Goal: Transaction & Acquisition: Purchase product/service

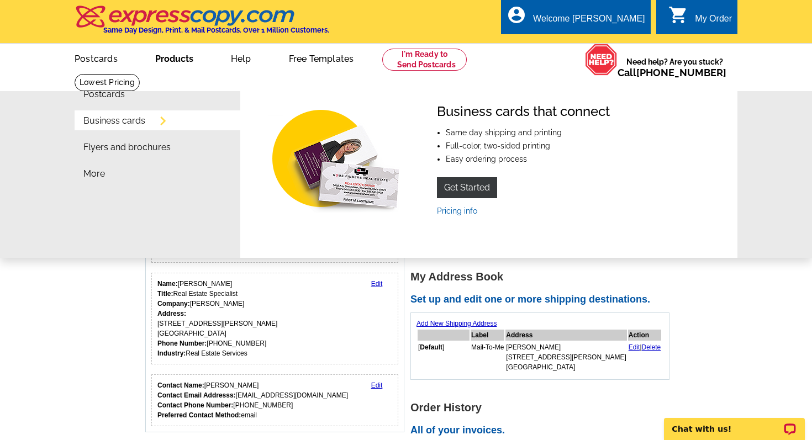
click at [131, 119] on link "Business cards" at bounding box center [114, 120] width 62 height 9
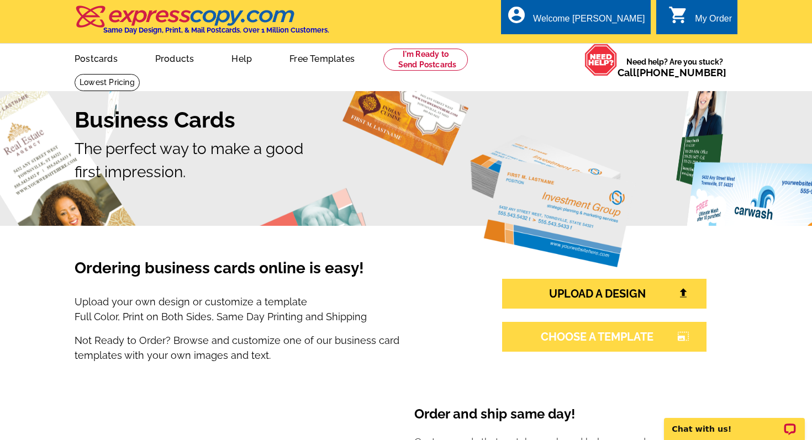
click at [600, 332] on link "CHOOSE A TEMPLATE photo_size_select_large" at bounding box center [604, 337] width 204 height 30
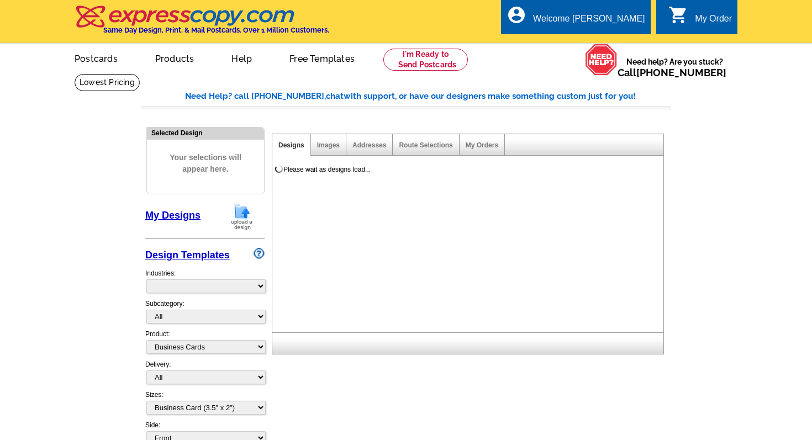
select select "3"
select select "5"
select select "973"
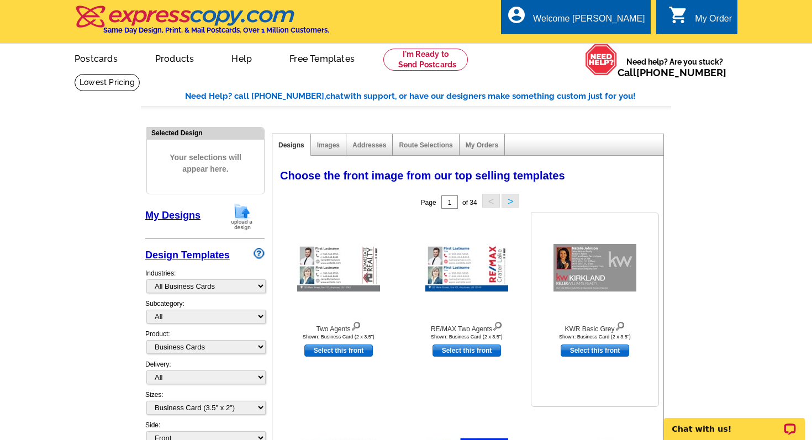
click at [595, 352] on link "Select this front" at bounding box center [594, 351] width 68 height 12
select select "back"
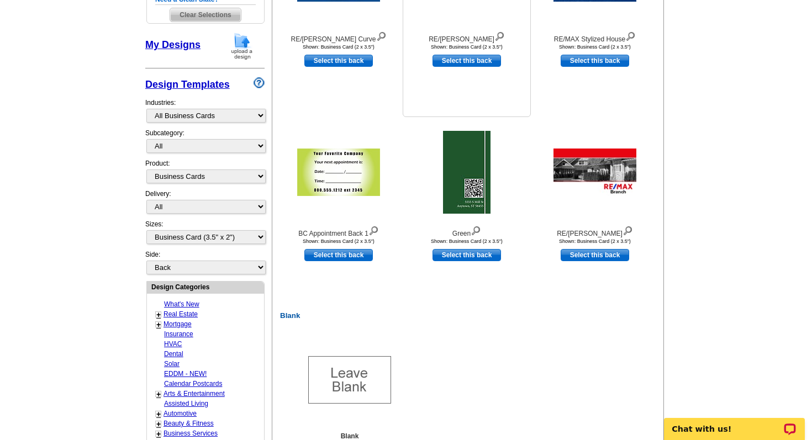
scroll to position [290, 0]
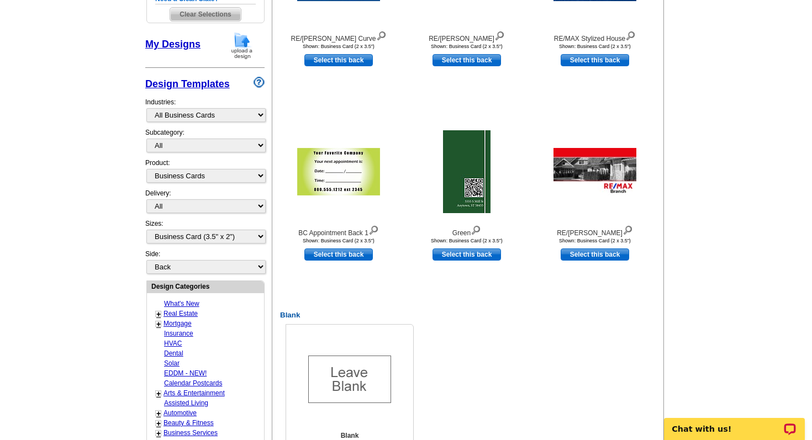
click at [352, 360] on img at bounding box center [349, 379] width 83 height 47
click at [354, 368] on img at bounding box center [349, 379] width 83 height 47
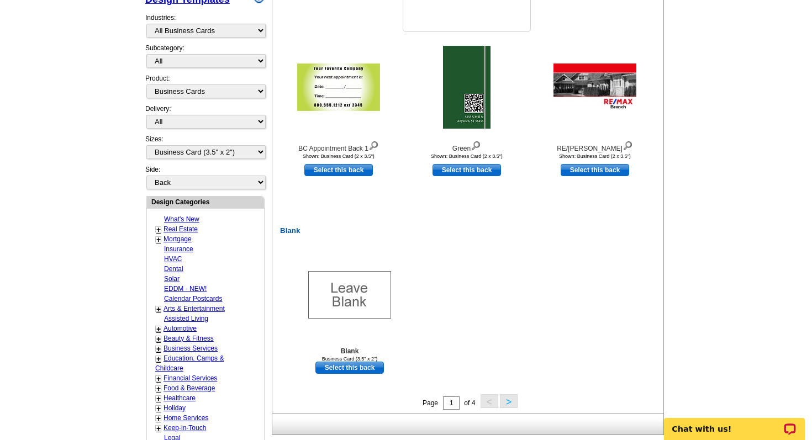
scroll to position [378, 0]
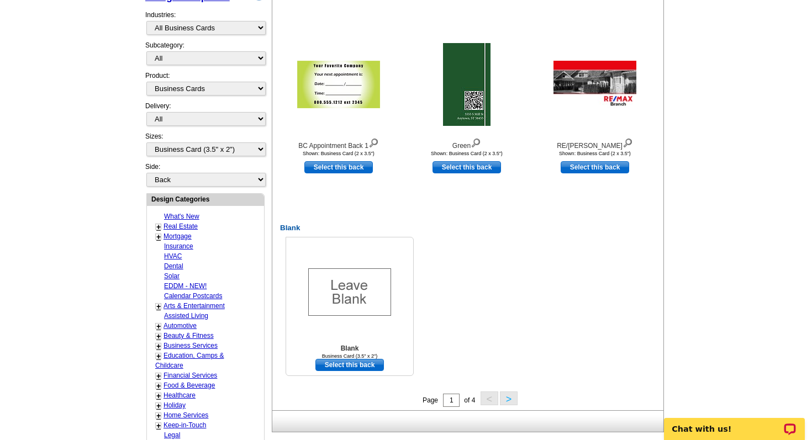
click at [352, 367] on link "Select this back" at bounding box center [349, 365] width 68 height 12
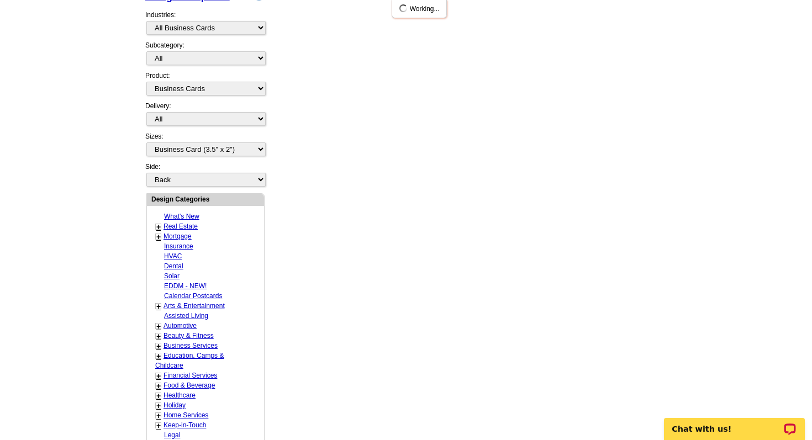
scroll to position [0, 0]
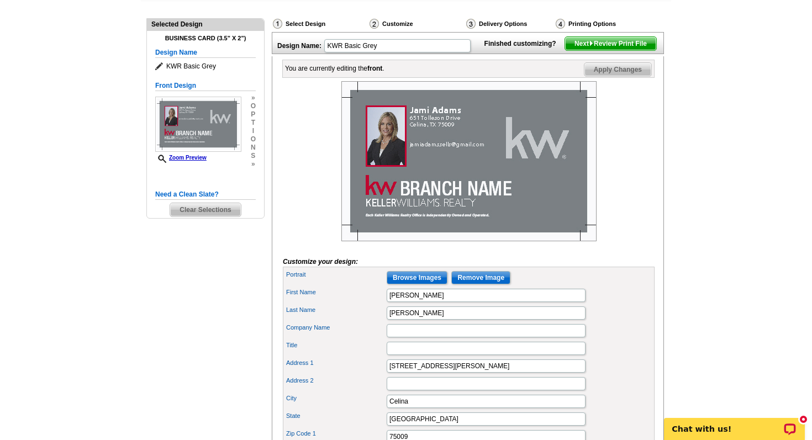
scroll to position [110, 0]
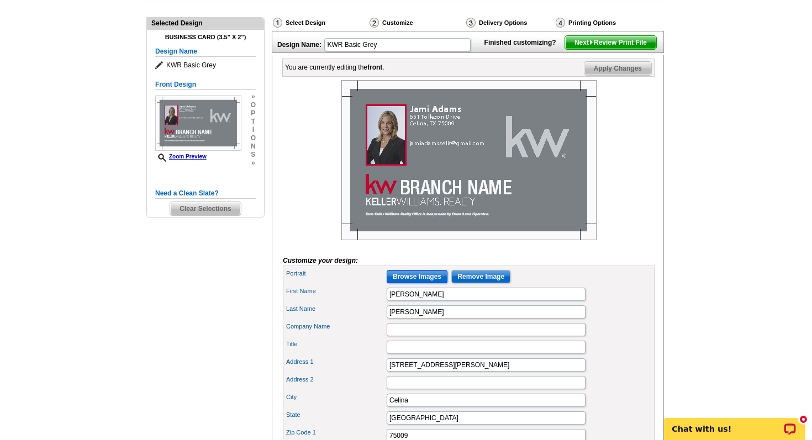
click at [407, 283] on input "Browse Images" at bounding box center [416, 276] width 61 height 13
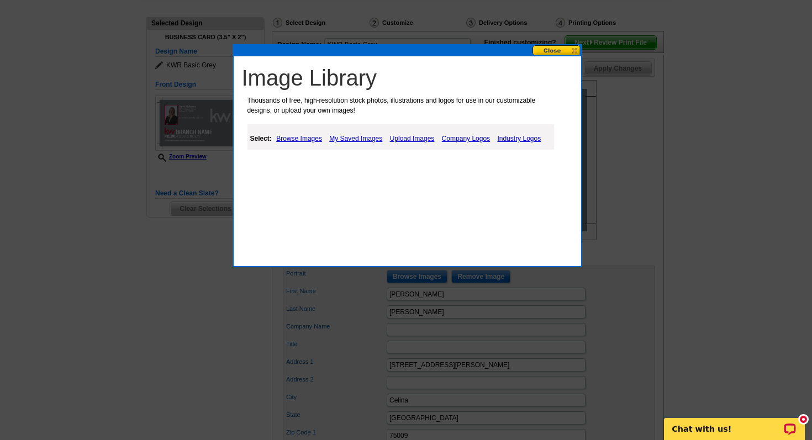
click at [314, 139] on link "Browse Images" at bounding box center [298, 138] width 51 height 13
click at [543, 51] on button at bounding box center [556, 50] width 49 height 10
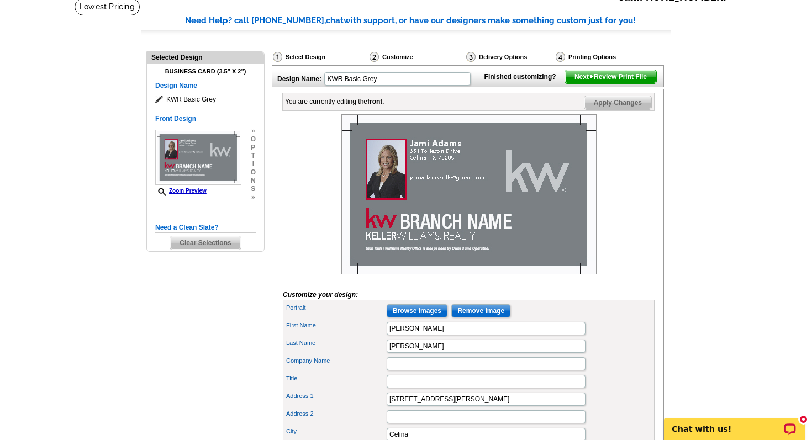
scroll to position [76, 0]
click at [482, 317] on input "Remove Image" at bounding box center [480, 310] width 59 height 13
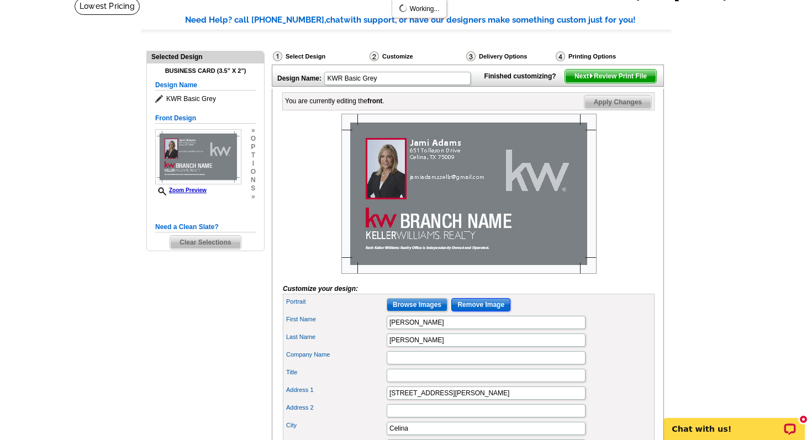
click at [481, 311] on input "Remove Image" at bounding box center [480, 304] width 59 height 13
click at [380, 189] on img at bounding box center [468, 194] width 255 height 160
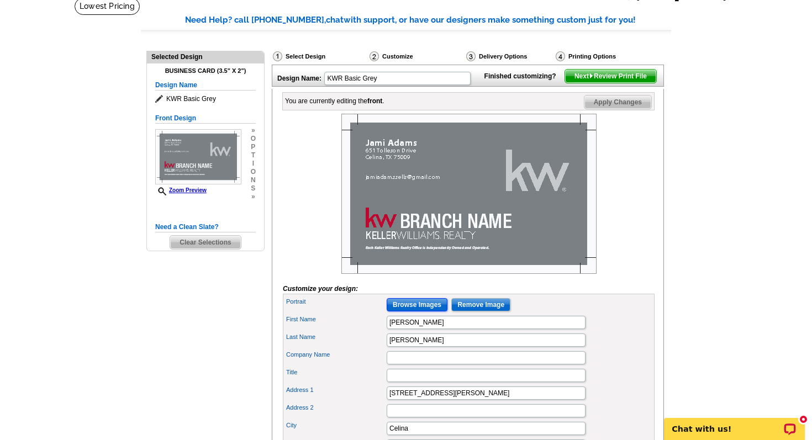
click at [403, 311] on input "Browse Images" at bounding box center [416, 304] width 61 height 13
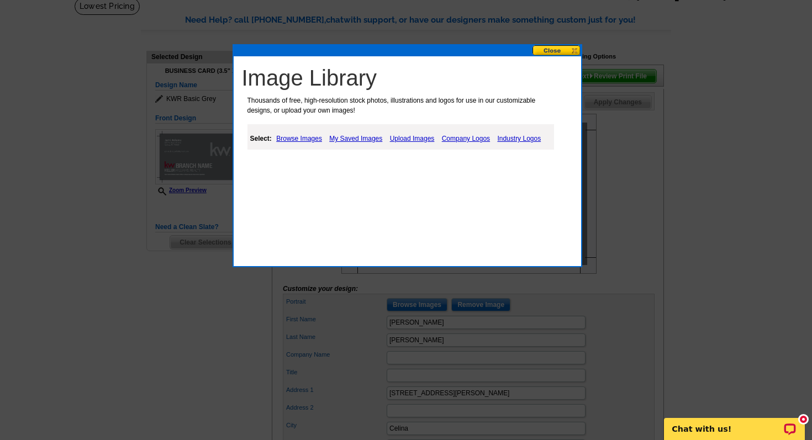
click at [351, 139] on link "My Saved Images" at bounding box center [355, 138] width 59 height 13
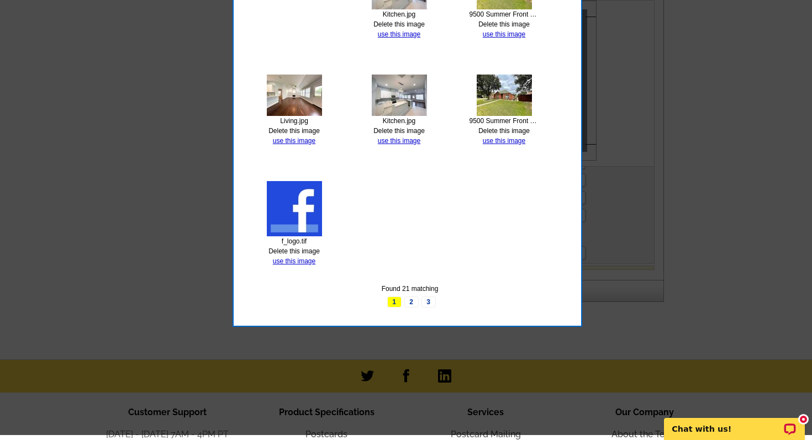
scroll to position [432, 0]
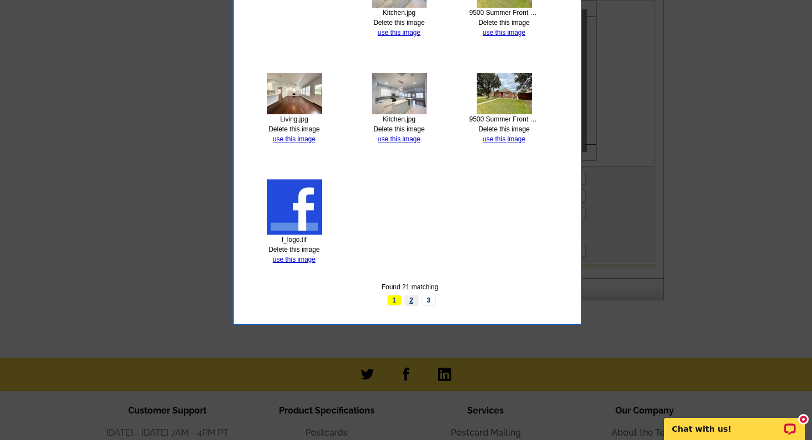
click at [411, 297] on link "2" at bounding box center [411, 300] width 14 height 11
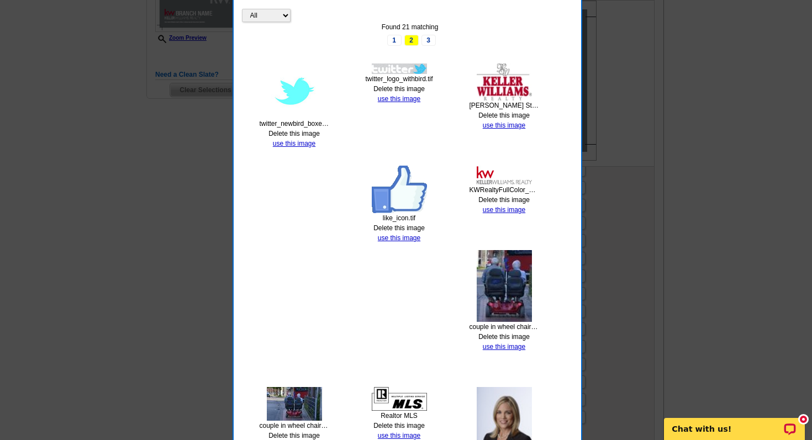
scroll to position [232, 0]
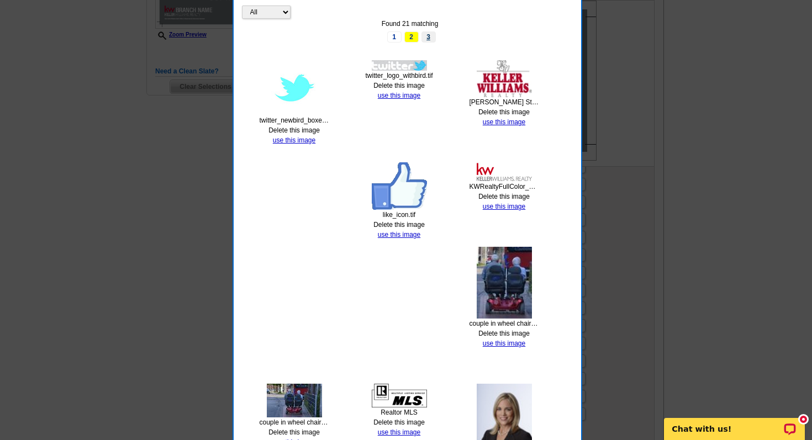
click at [428, 36] on link "3" at bounding box center [428, 36] width 14 height 11
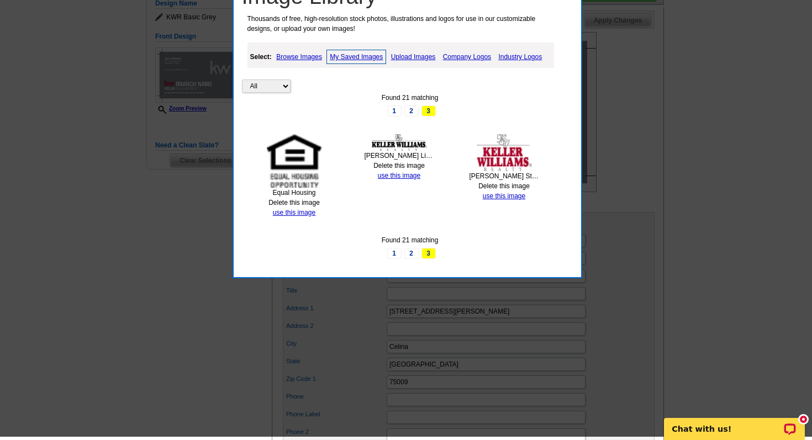
scroll to position [156, 0]
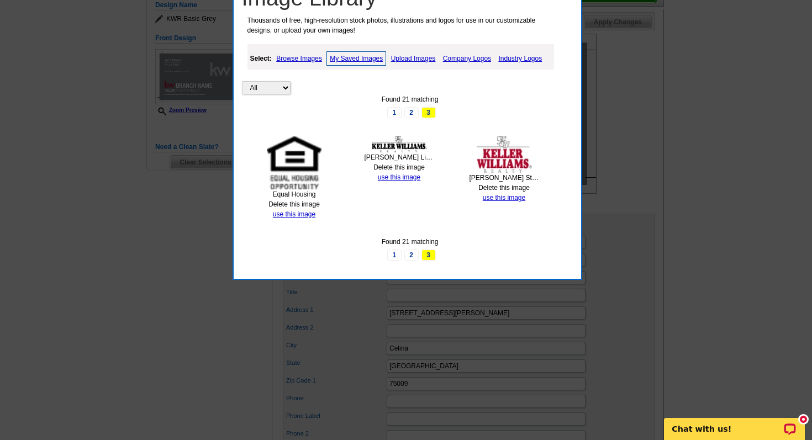
click at [402, 58] on link "Upload Images" at bounding box center [413, 58] width 50 height 13
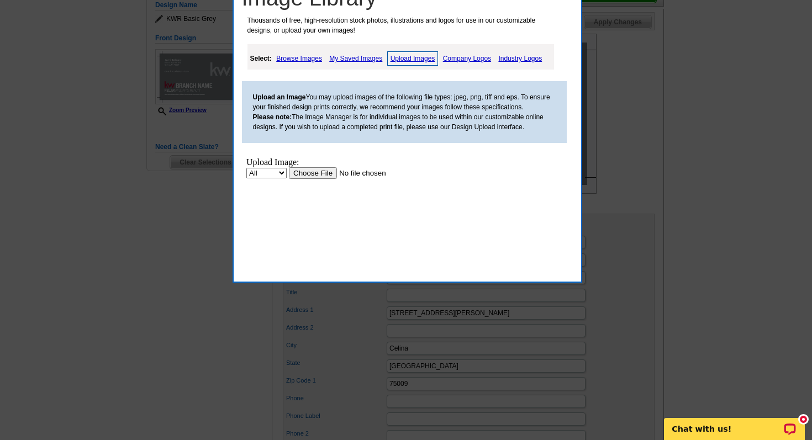
scroll to position [0, 0]
click at [315, 174] on input "file" at bounding box center [358, 173] width 140 height 12
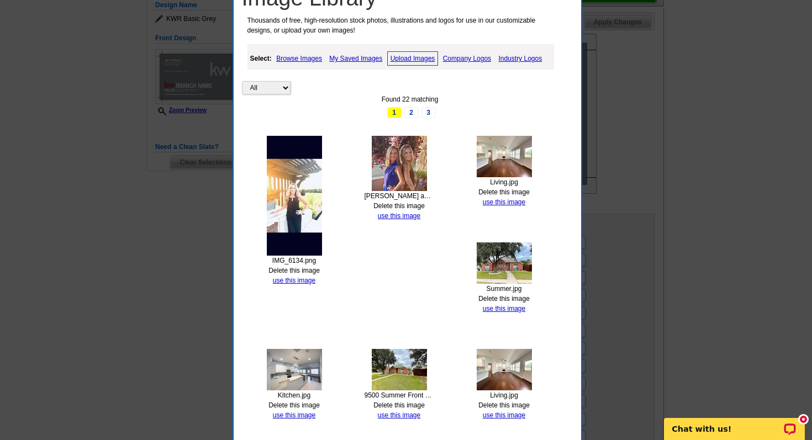
click at [298, 221] on img at bounding box center [294, 196] width 55 height 120
click at [296, 278] on link "use this image" at bounding box center [294, 281] width 43 height 8
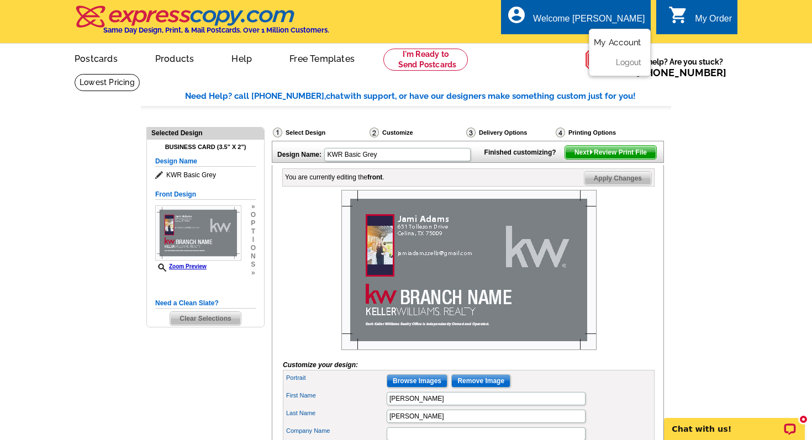
click at [619, 44] on link "My Account" at bounding box center [617, 43] width 47 height 10
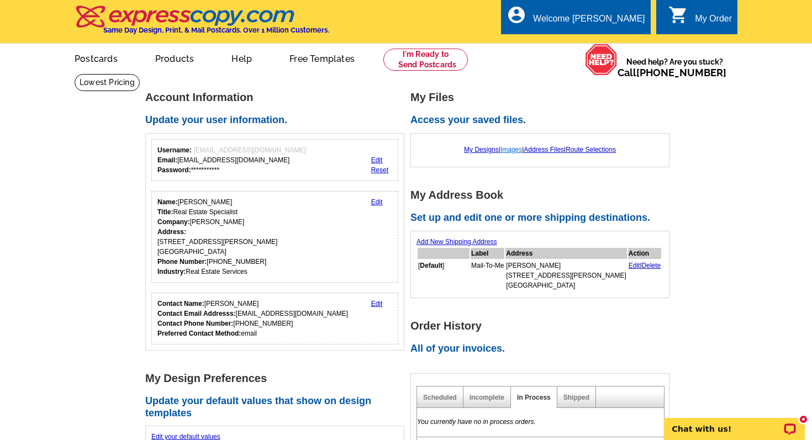
click at [511, 150] on link "Images" at bounding box center [511, 150] width 22 height 8
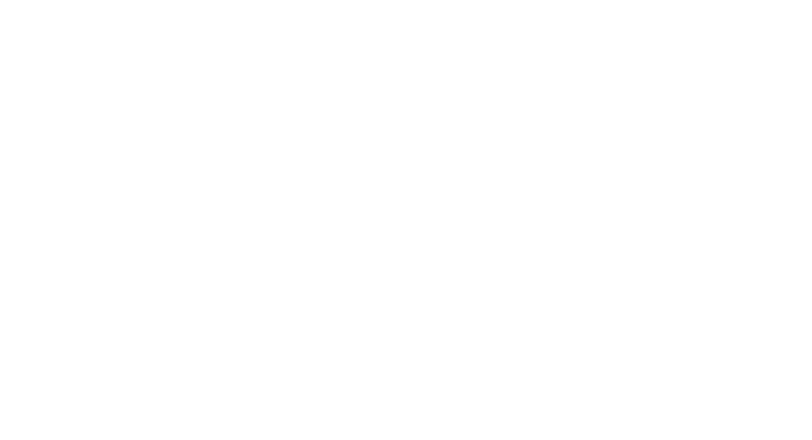
select select "3"
select select "5"
select select "back"
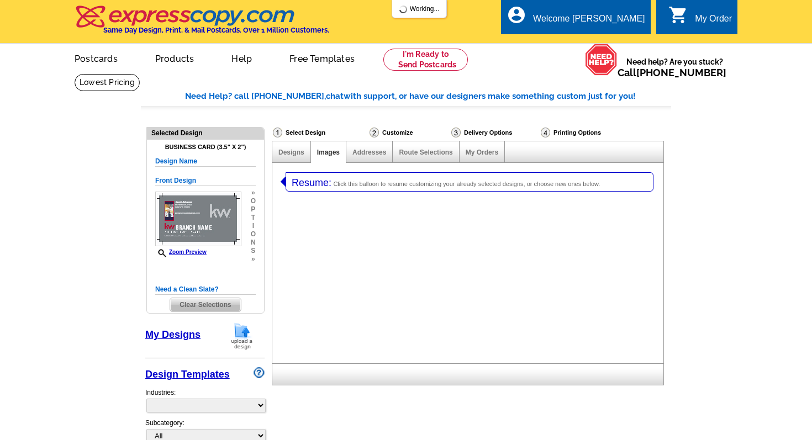
select select "785"
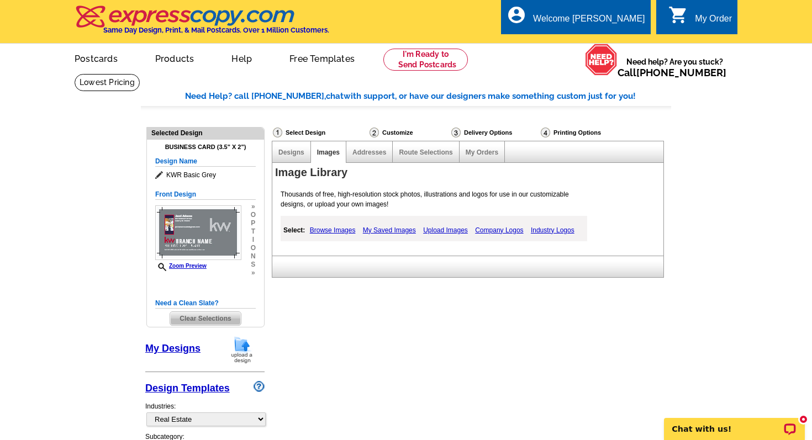
click at [404, 228] on link "My Saved Images" at bounding box center [389, 230] width 59 height 13
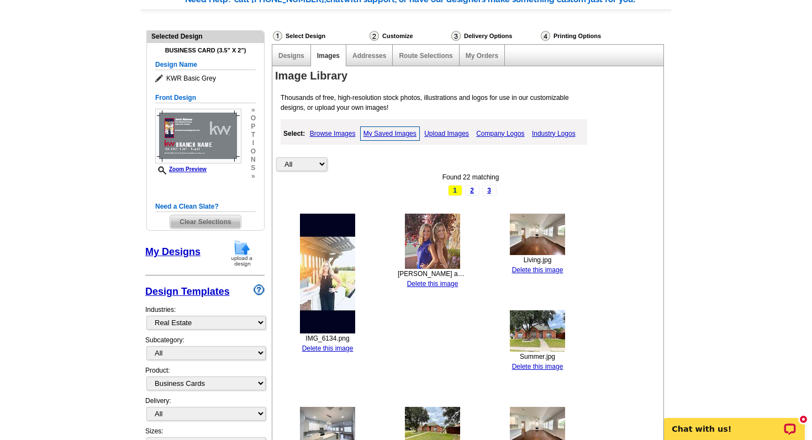
scroll to position [99, 0]
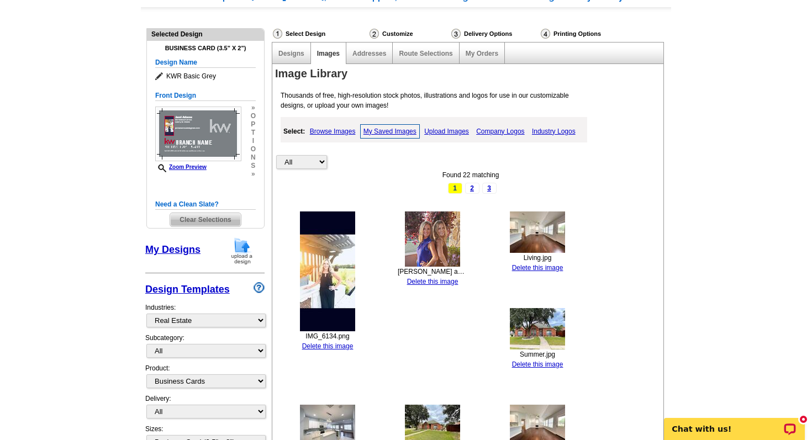
click at [330, 291] on img at bounding box center [327, 271] width 55 height 120
click at [682, 427] on p "Chat with us!" at bounding box center [726, 429] width 109 height 9
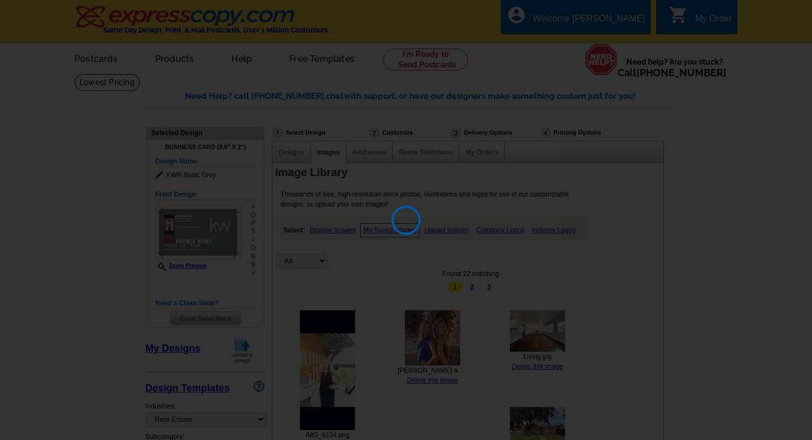
scroll to position [0, 0]
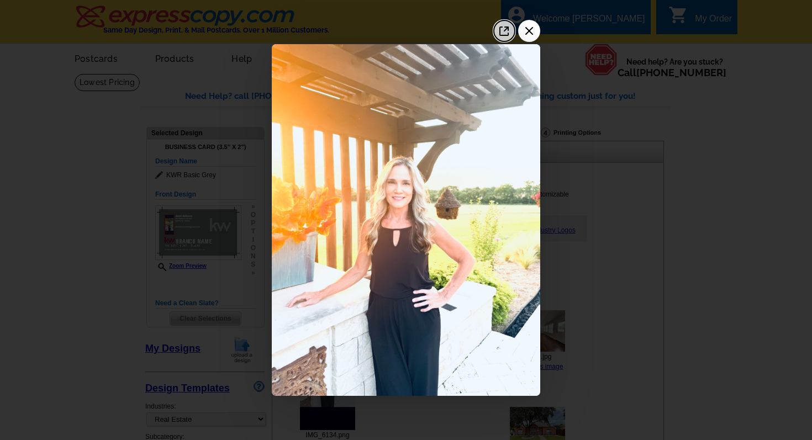
click at [504, 30] on icon "Open image in a new tab" at bounding box center [503, 31] width 9 height 9
click at [528, 31] on icon "Close the window" at bounding box center [529, 31] width 18 height 18
click at [530, 33] on icon "Close the window" at bounding box center [529, 31] width 18 height 18
click at [566, 77] on div at bounding box center [406, 220] width 812 height 440
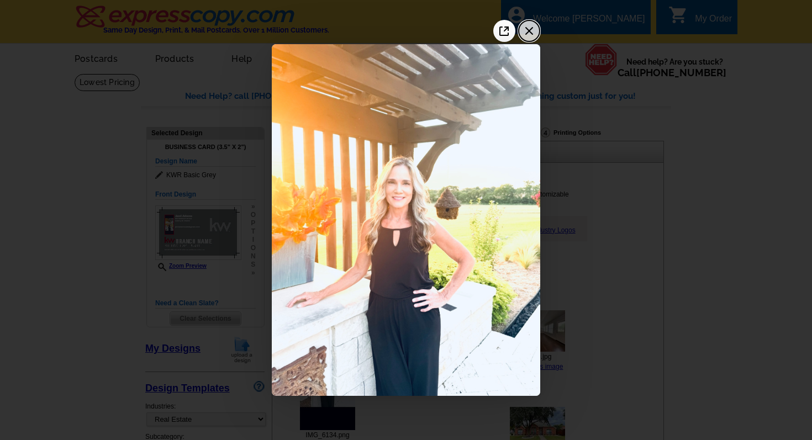
click at [532, 30] on icon "Close the window" at bounding box center [529, 31] width 18 height 18
click at [506, 29] on icon "Open image in a new tab" at bounding box center [504, 31] width 18 height 18
click at [188, 43] on div at bounding box center [406, 220] width 812 height 440
click at [232, 123] on div at bounding box center [406, 220] width 812 height 440
click at [528, 29] on icon "Close the window" at bounding box center [529, 31] width 18 height 18
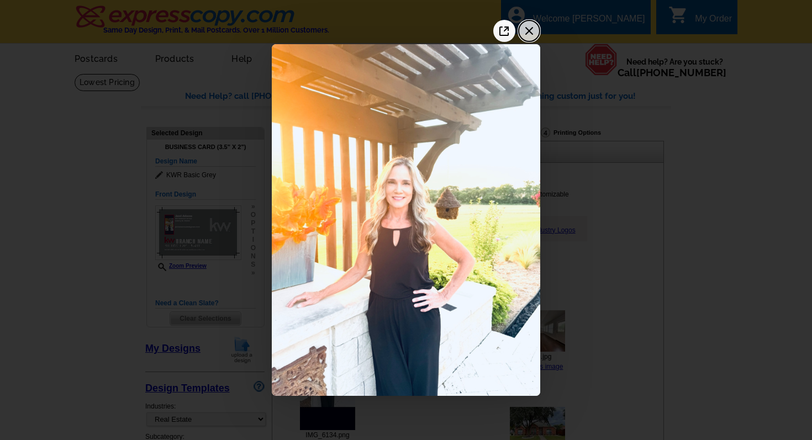
click at [531, 28] on icon "Close the window" at bounding box center [529, 31] width 8 height 8
click at [622, 115] on div at bounding box center [406, 220] width 812 height 440
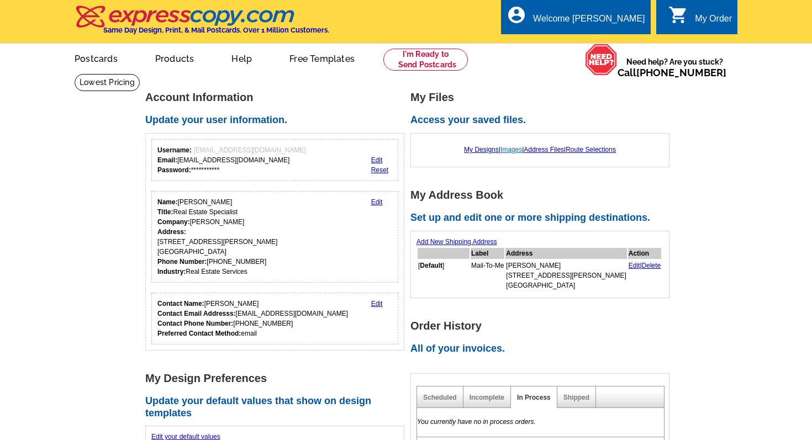
click at [507, 150] on link "Images" at bounding box center [511, 150] width 22 height 8
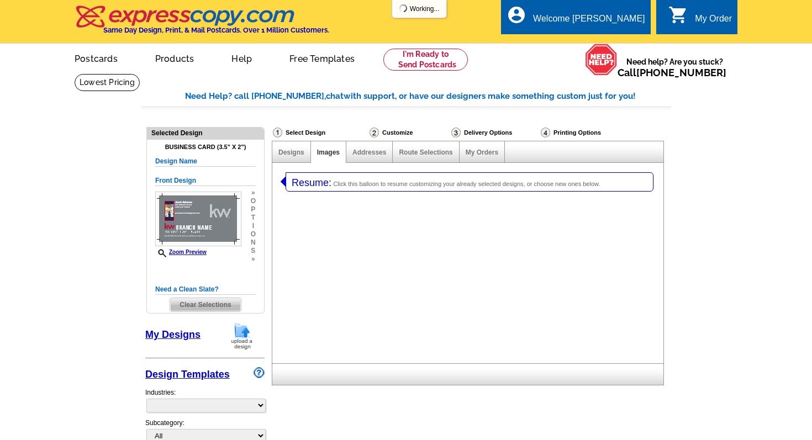
select select "3"
select select "5"
select select "back"
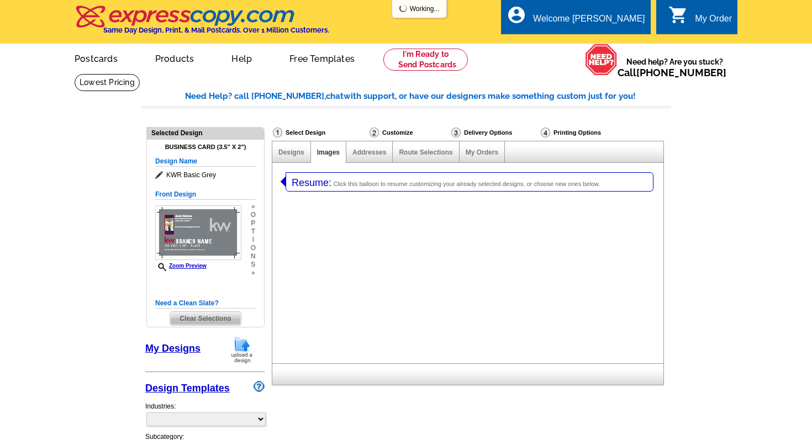
select select "785"
